Goal: Information Seeking & Learning: Learn about a topic

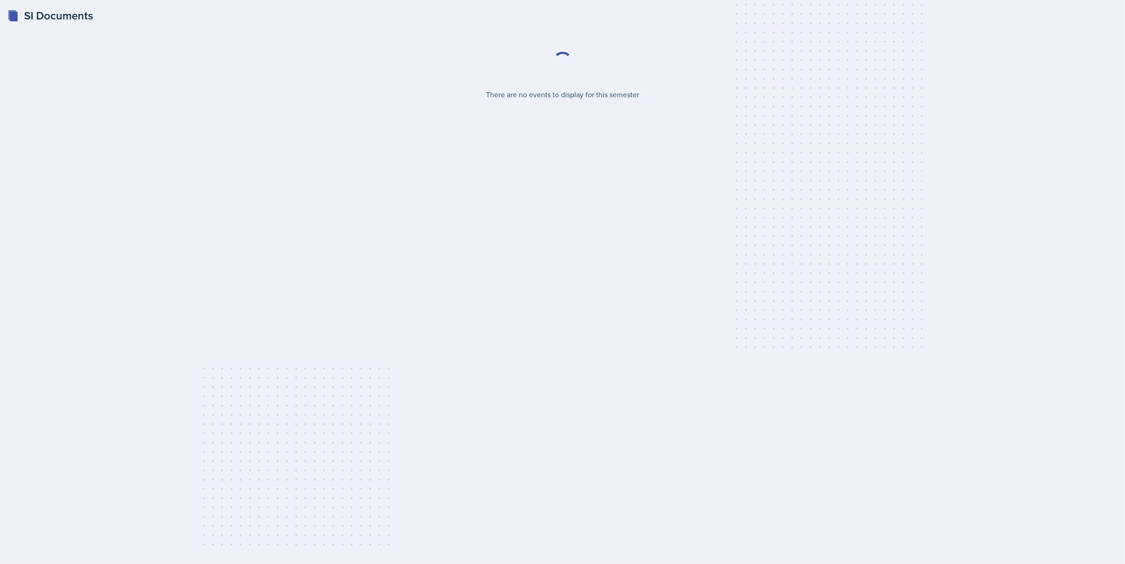
select select "2bed604d-1099-4043-b1bc-2365e8740244"
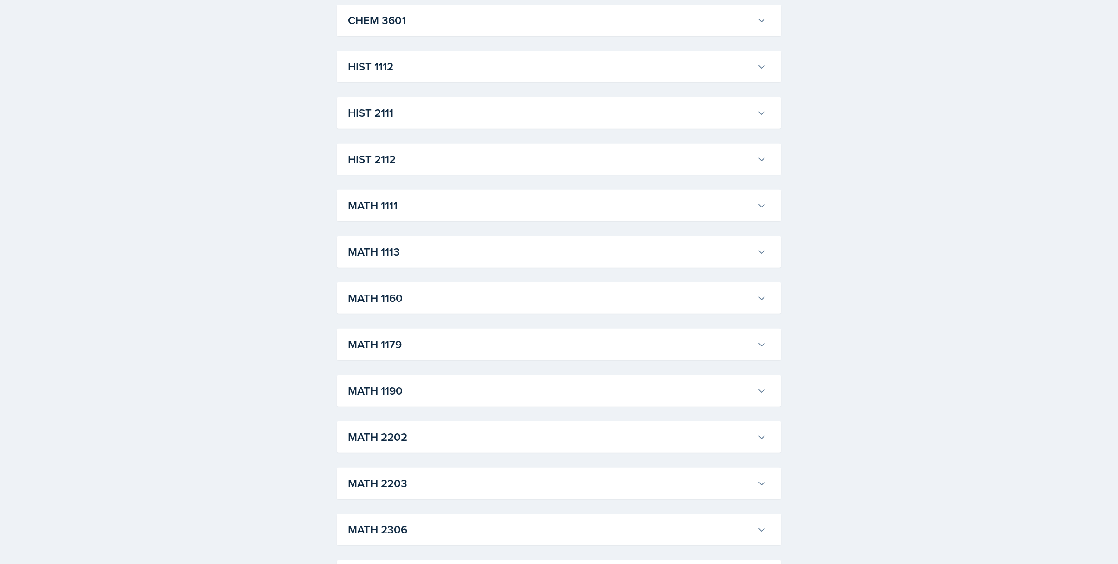
scroll to position [787, 0]
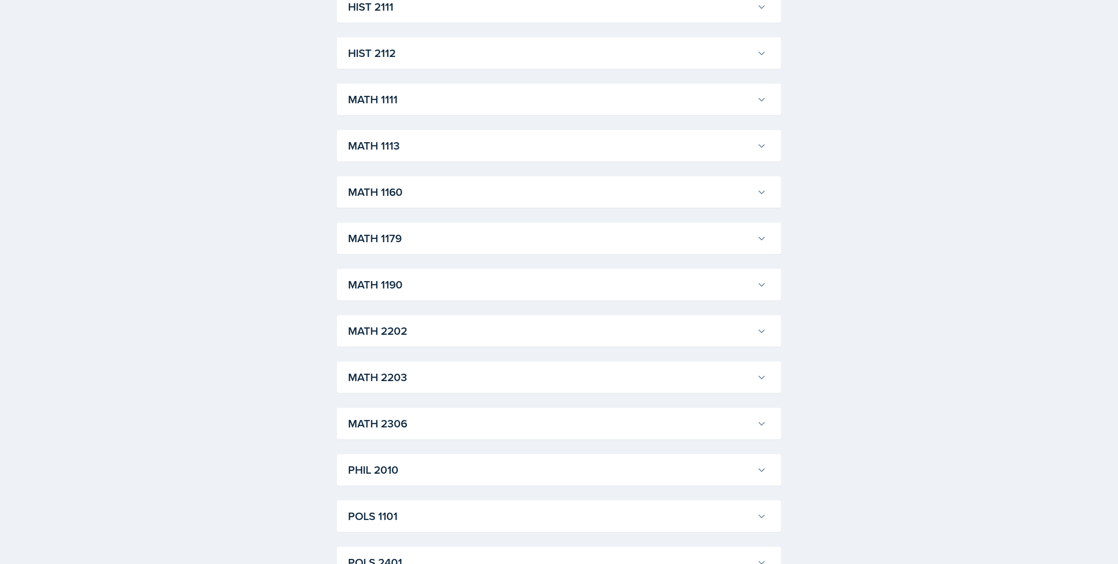
click at [421, 97] on h3 "MATH 1111" at bounding box center [550, 99] width 405 height 17
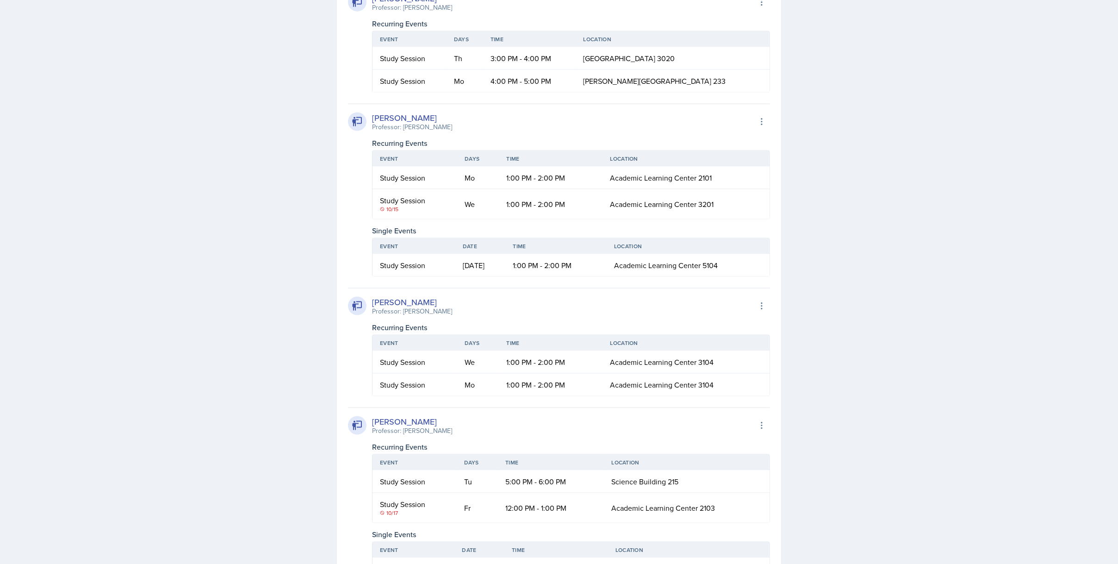
scroll to position [2175, 0]
drag, startPoint x: 374, startPoint y: 266, endPoint x: 446, endPoint y: 268, distance: 71.8
click at [446, 129] on div "[PERSON_NAME] Professor: Feray Aktas Export to Google Calendar" at bounding box center [559, 119] width 422 height 20
drag, startPoint x: 446, startPoint y: 268, endPoint x: 435, endPoint y: 273, distance: 11.8
click at [435, 129] on div "Professor: [PERSON_NAME]" at bounding box center [412, 124] width 80 height 10
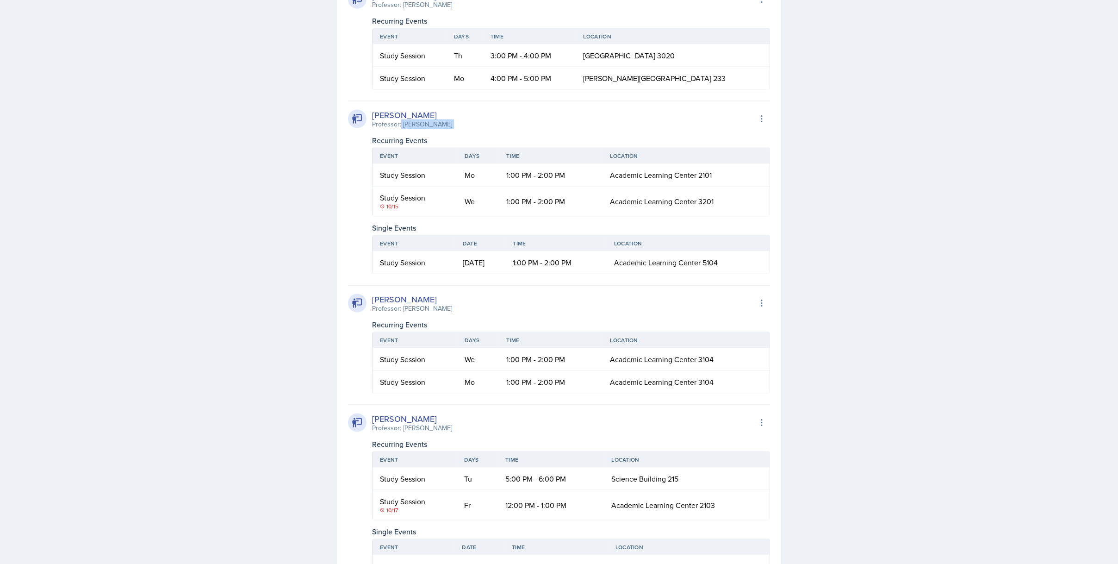
drag, startPoint x: 435, startPoint y: 273, endPoint x: 401, endPoint y: 274, distance: 34.7
click at [401, 129] on div "Professor: [PERSON_NAME]" at bounding box center [412, 124] width 80 height 10
drag, startPoint x: 377, startPoint y: 323, endPoint x: 717, endPoint y: 330, distance: 340.2
click at [717, 187] on tr "Study Session Mo 1:00 PM - 2:00 PM Academic Learning Center 2101" at bounding box center [571, 175] width 397 height 23
click at [605, 187] on td "Academic Learning Center 2101" at bounding box center [686, 175] width 167 height 23
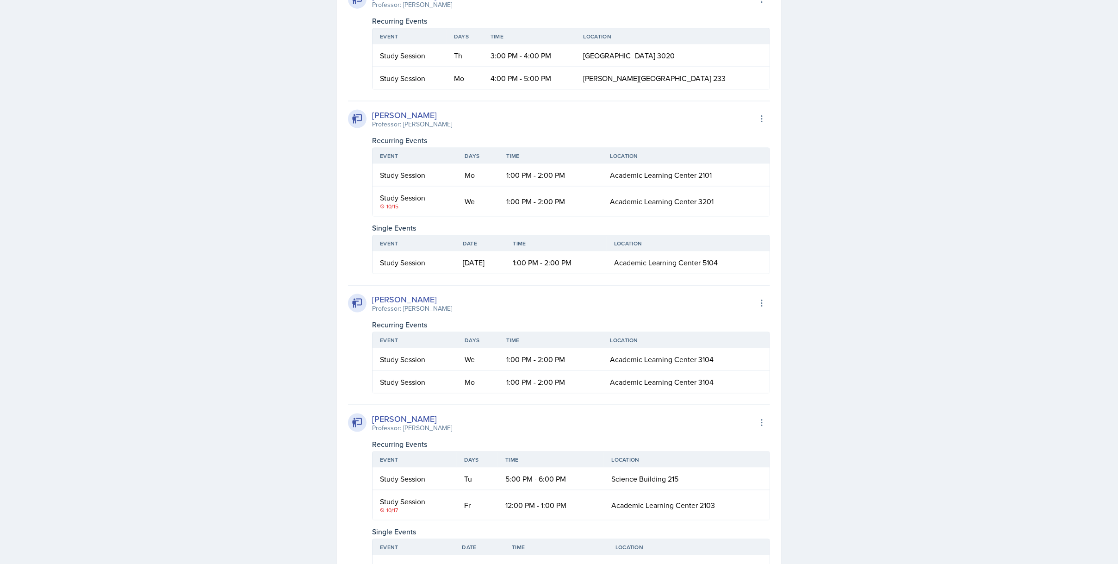
click at [440, 180] on div "Study Session" at bounding box center [415, 174] width 70 height 11
click at [382, 209] on icon at bounding box center [382, 206] width 5 height 5
click at [384, 268] on div "Study Session" at bounding box center [414, 262] width 68 height 11
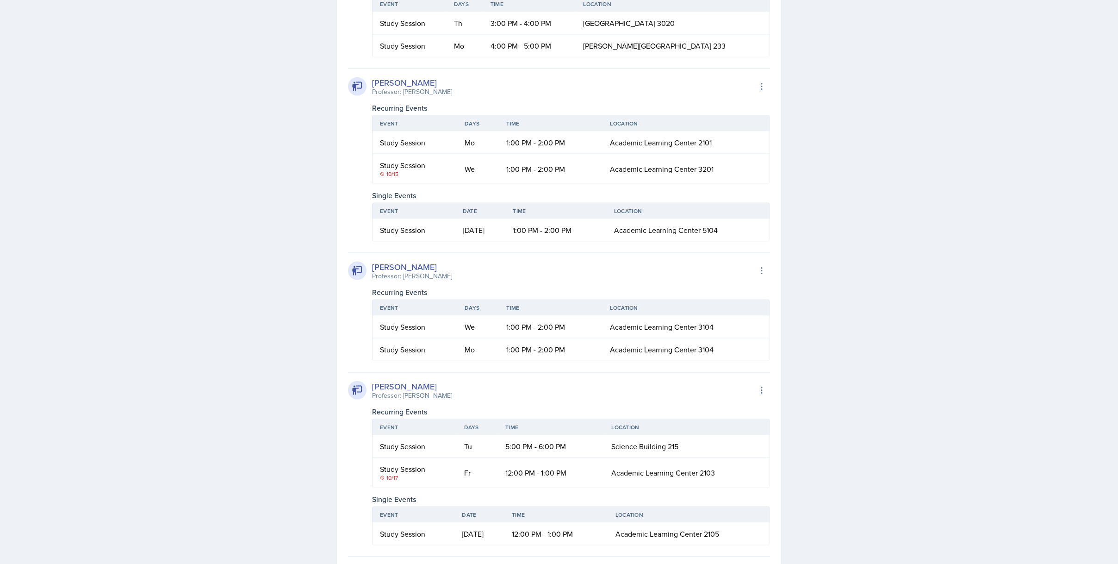
scroll to position [2221, 0]
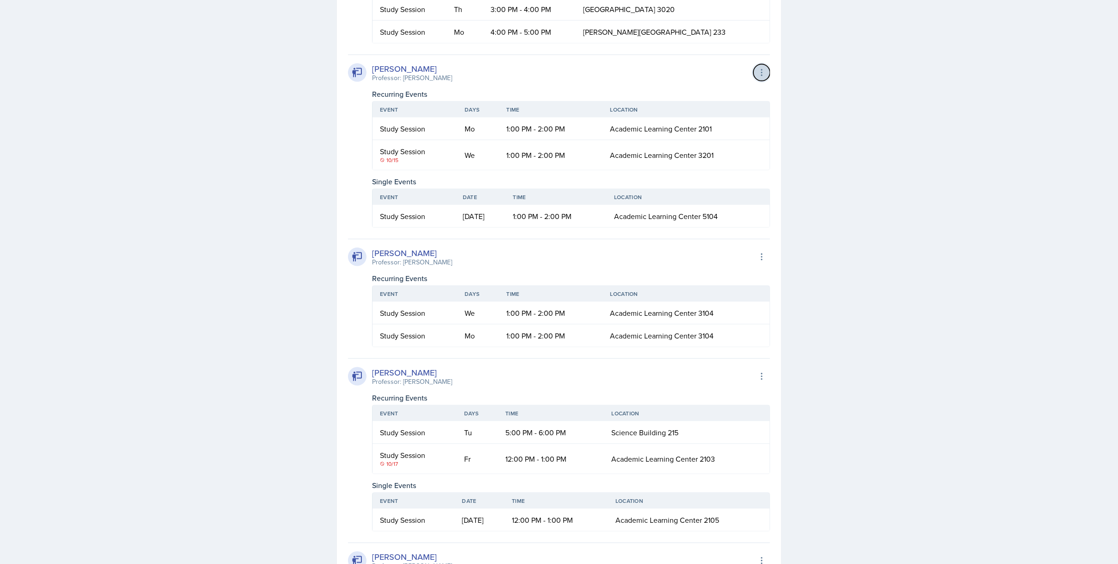
click at [764, 77] on icon at bounding box center [761, 72] width 9 height 9
